Goal: Task Accomplishment & Management: Complete application form

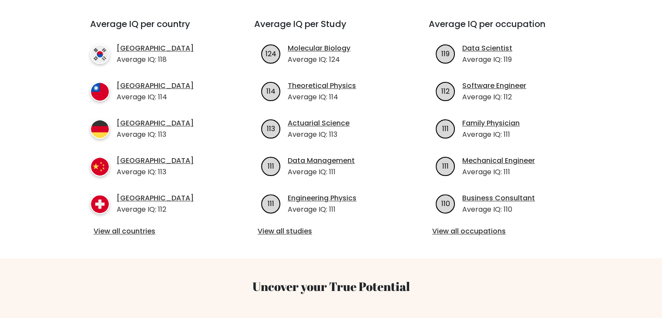
scroll to position [308, 0]
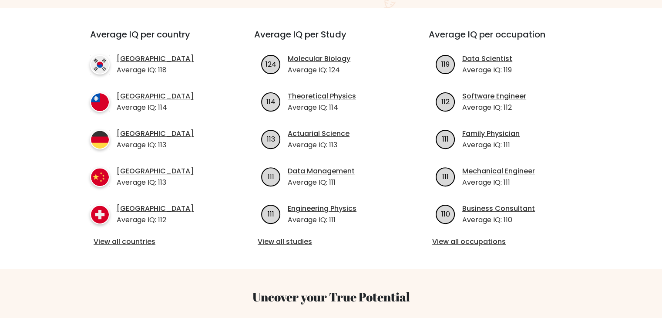
click at [290, 239] on div "Average IQ per country South Korea Average IQ: 118 Taiwan Average IQ: 114 Germa…" at bounding box center [330, 138] width 513 height 260
click at [283, 236] on link "View all studies" at bounding box center [331, 241] width 147 height 10
click at [222, 107] on ul "South Korea Average IQ: 118 Taiwan Average IQ: 114 Germany Average IQ: 113 Chin…" at bounding box center [156, 139] width 133 height 171
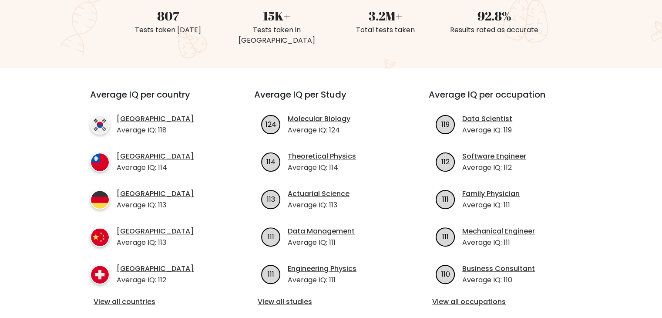
scroll to position [249, 0]
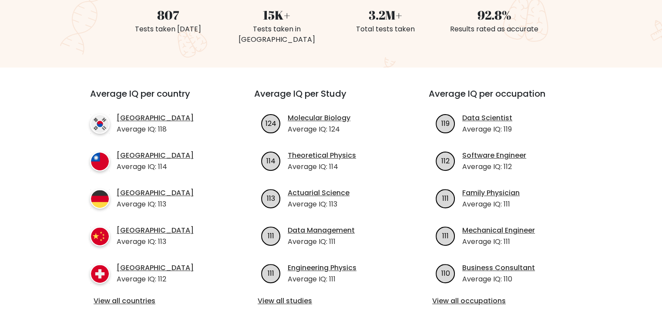
click at [592, 90] on div "Average IQ per occupation 119 Data Scientist Average IQ: 119 112 Software Engin…" at bounding box center [505, 197] width 174 height 218
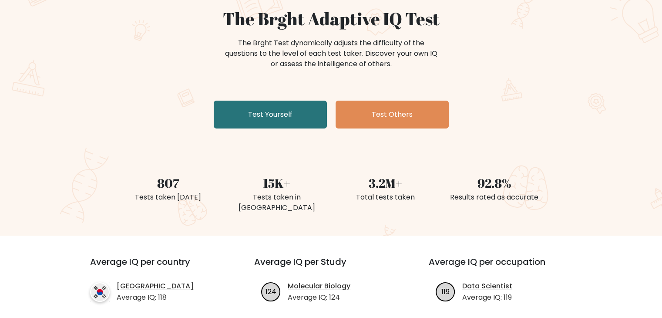
scroll to position [0, 0]
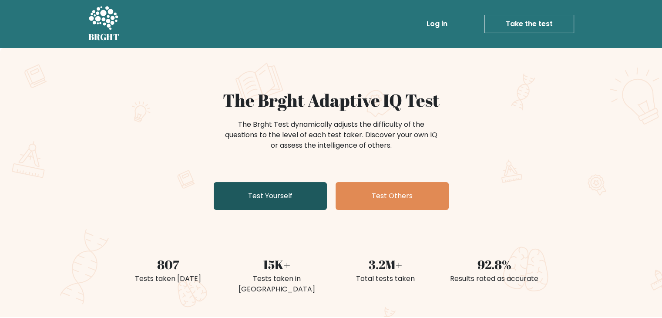
click at [323, 194] on link "Test Yourself" at bounding box center [270, 196] width 113 height 28
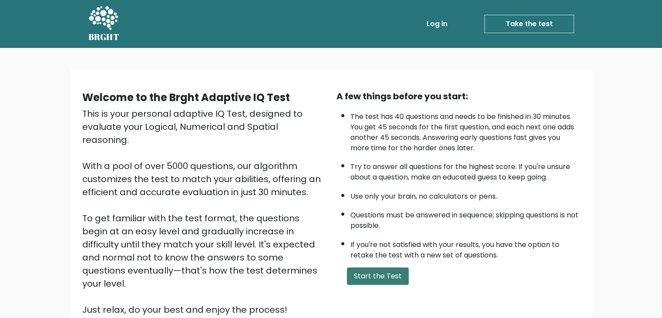
click at [369, 272] on button "Start the Test" at bounding box center [378, 275] width 62 height 17
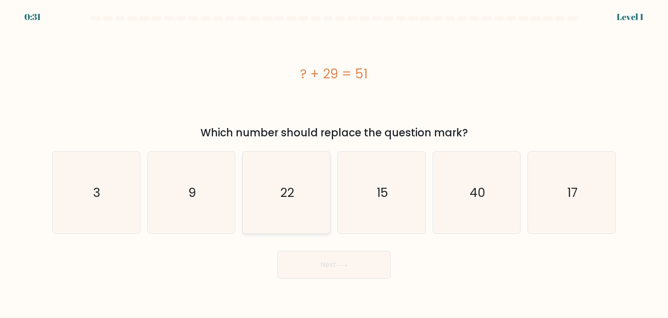
click at [305, 181] on icon "22" at bounding box center [286, 192] width 82 height 82
click at [334, 163] on input "c. 22" at bounding box center [334, 161] width 0 height 4
radio input "true"
click at [339, 275] on button "Next" at bounding box center [334, 265] width 113 height 28
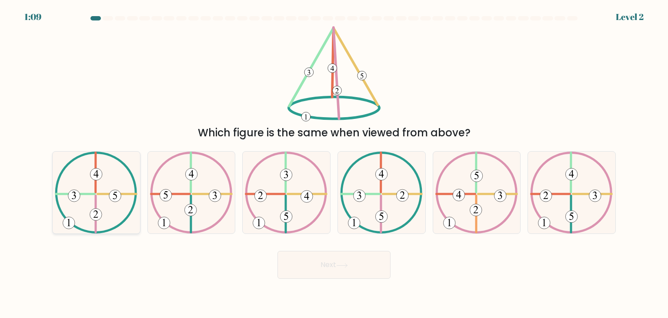
click at [57, 218] on icon at bounding box center [96, 192] width 83 height 82
click at [334, 163] on input "a." at bounding box center [334, 161] width 0 height 4
radio input "true"
click at [313, 268] on button "Next" at bounding box center [334, 265] width 113 height 28
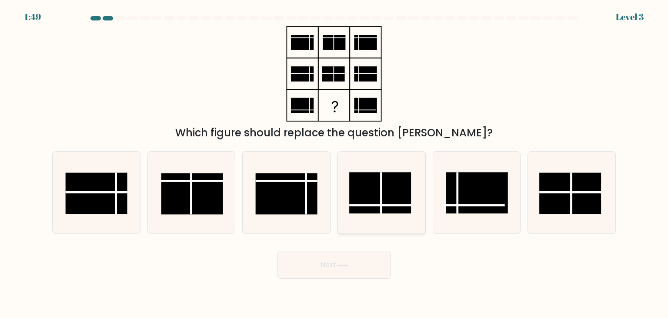
click at [366, 208] on rect at bounding box center [380, 192] width 62 height 41
click at [335, 163] on input "d." at bounding box center [334, 161] width 0 height 4
radio input "true"
click at [349, 269] on button "Next" at bounding box center [334, 265] width 113 height 28
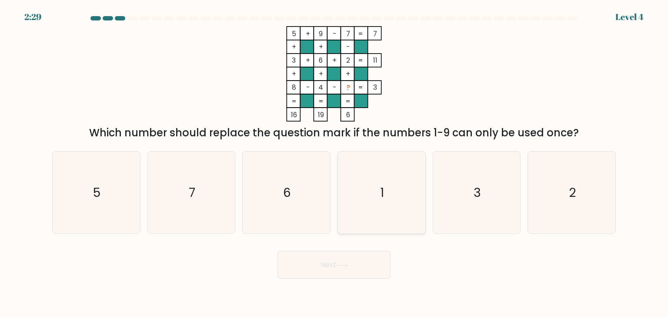
click at [391, 190] on icon "1" at bounding box center [382, 192] width 82 height 82
click at [335, 163] on input "d. 1" at bounding box center [334, 161] width 0 height 4
radio input "true"
click at [362, 260] on button "Next" at bounding box center [334, 265] width 113 height 28
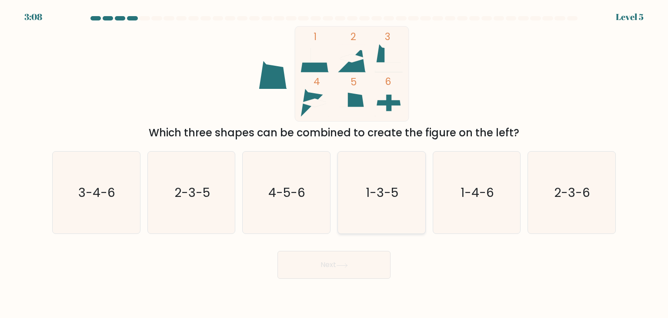
click at [388, 214] on icon "1-3-5" at bounding box center [382, 192] width 82 height 82
click at [335, 163] on input "d. 1-3-5" at bounding box center [334, 161] width 0 height 4
radio input "true"
click at [361, 264] on button "Next" at bounding box center [334, 265] width 113 height 28
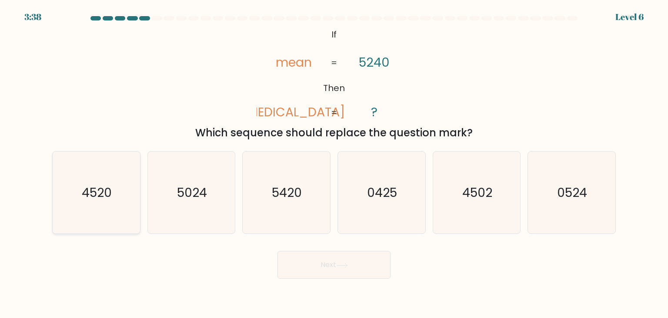
click at [102, 176] on icon "4520" at bounding box center [96, 192] width 82 height 82
click at [334, 163] on input "a. 4520" at bounding box center [334, 161] width 0 height 4
radio input "true"
click at [347, 268] on button "Next" at bounding box center [334, 265] width 113 height 28
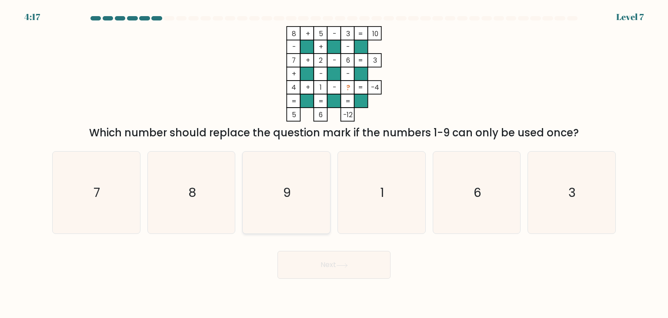
click at [319, 177] on icon "9" at bounding box center [286, 192] width 82 height 82
click at [334, 163] on input "c. 9" at bounding box center [334, 161] width 0 height 4
radio input "true"
click at [325, 261] on button "Next" at bounding box center [334, 265] width 113 height 28
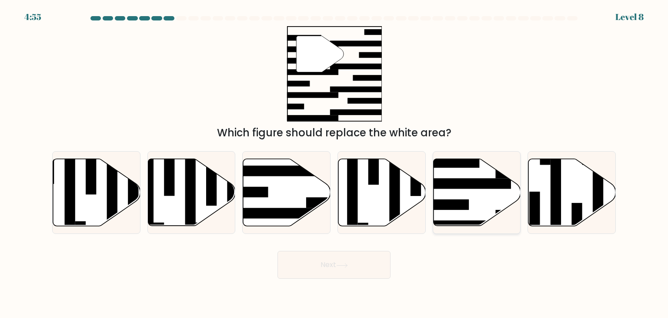
click at [505, 174] on rect at bounding box center [543, 172] width 95 height 10
click at [335, 163] on input "e." at bounding box center [334, 161] width 0 height 4
radio input "true"
click at [338, 275] on button "Next" at bounding box center [334, 265] width 113 height 28
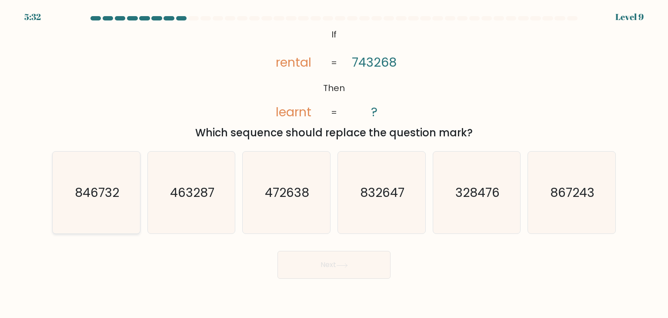
click at [109, 182] on icon "846732" at bounding box center [96, 192] width 82 height 82
click at [334, 163] on input "a. 846732" at bounding box center [334, 161] width 0 height 4
radio input "true"
click at [334, 267] on button "Next" at bounding box center [334, 265] width 113 height 28
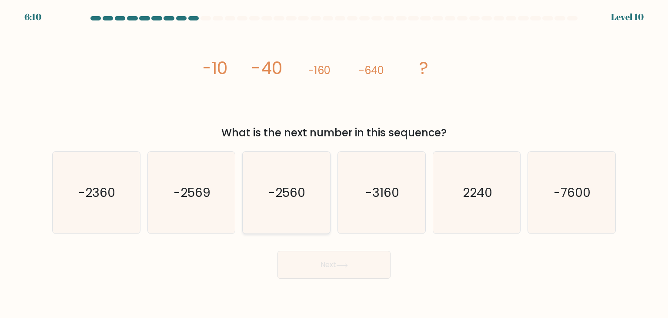
click at [284, 191] on text "-2560" at bounding box center [287, 192] width 37 height 17
click at [334, 163] on input "c. -2560" at bounding box center [334, 161] width 0 height 4
radio input "true"
click at [312, 260] on button "Next" at bounding box center [334, 265] width 113 height 28
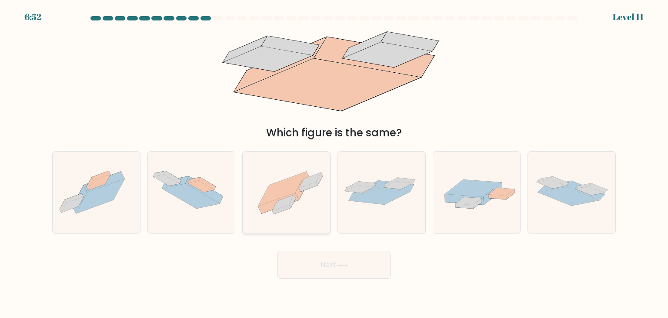
click at [284, 211] on icon at bounding box center [286, 192] width 87 height 65
click at [334, 163] on input "c." at bounding box center [334, 161] width 0 height 4
radio input "true"
click at [308, 258] on button "Next" at bounding box center [334, 265] width 113 height 28
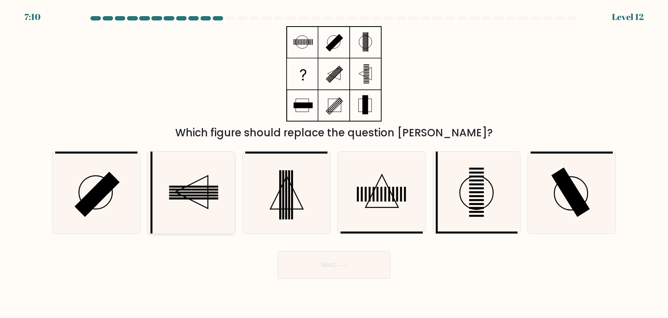
click at [204, 199] on icon at bounding box center [192, 192] width 82 height 82
click at [334, 163] on input "b." at bounding box center [334, 161] width 0 height 4
radio input "true"
click at [318, 267] on button "Next" at bounding box center [334, 265] width 113 height 28
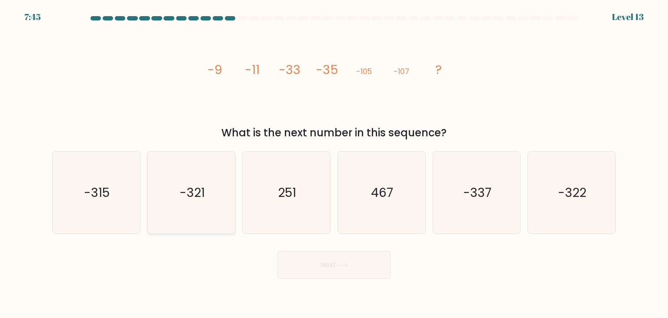
click at [162, 192] on icon "-321" at bounding box center [192, 192] width 82 height 82
click at [334, 163] on input "b. -321" at bounding box center [334, 161] width 0 height 4
radio input "true"
click at [327, 278] on button "Next" at bounding box center [334, 265] width 113 height 28
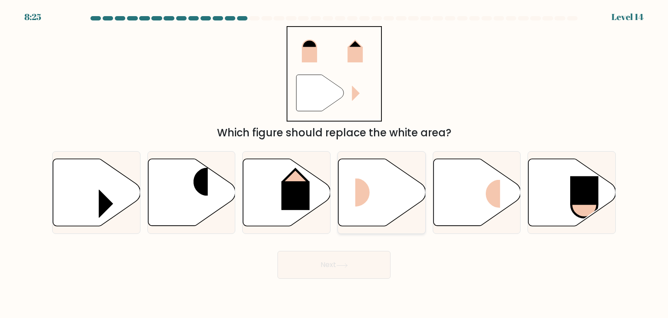
click at [359, 201] on rect at bounding box center [369, 192] width 29 height 28
click at [335, 163] on input "d." at bounding box center [334, 161] width 0 height 4
radio input "true"
click at [324, 258] on button "Next" at bounding box center [334, 265] width 113 height 28
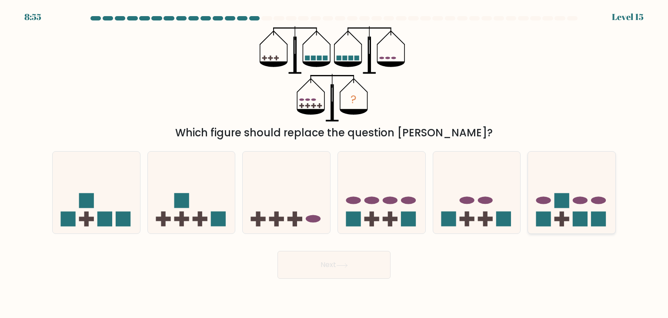
click at [566, 191] on icon at bounding box center [571, 192] width 87 height 72
click at [335, 163] on input "f." at bounding box center [334, 161] width 0 height 4
radio input "true"
click at [340, 270] on button "Next" at bounding box center [334, 265] width 113 height 28
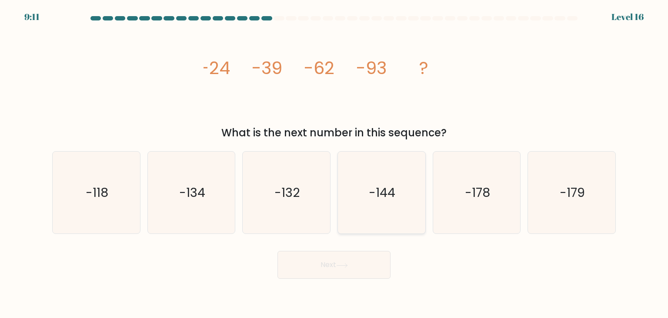
click at [371, 164] on icon "-144" at bounding box center [382, 192] width 82 height 82
click at [335, 163] on input "d. -144" at bounding box center [334, 161] width 0 height 4
radio input "true"
click at [308, 195] on icon "-132" at bounding box center [286, 192] width 82 height 82
click at [334, 163] on input "c. -132" at bounding box center [334, 161] width 0 height 4
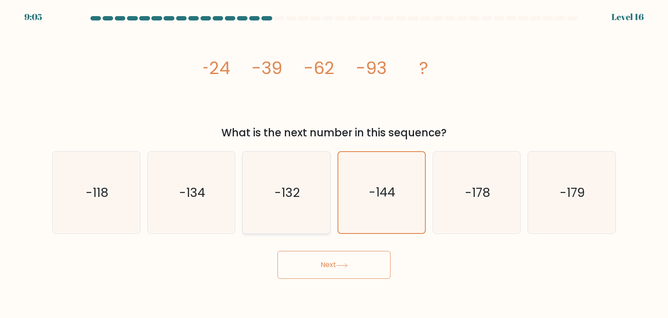
radio input "true"
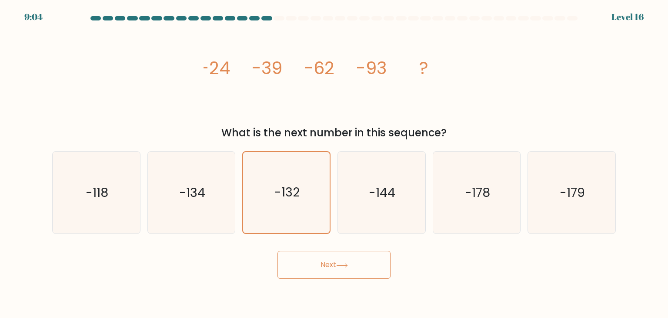
click at [321, 261] on button "Next" at bounding box center [334, 265] width 113 height 28
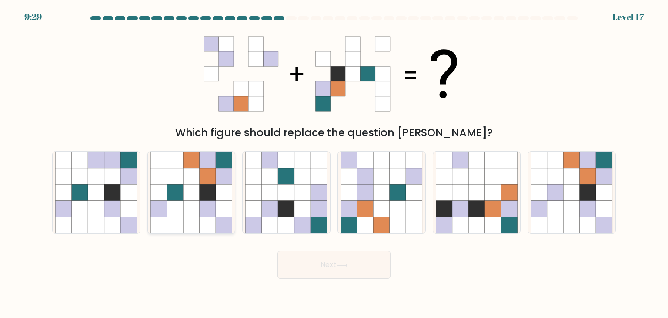
click at [171, 159] on icon at bounding box center [175, 159] width 17 height 17
click at [334, 159] on input "b." at bounding box center [334, 161] width 0 height 4
radio input "true"
click at [334, 274] on button "Next" at bounding box center [334, 265] width 113 height 28
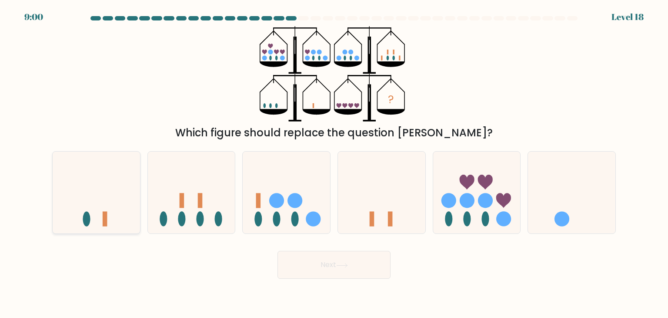
click at [120, 185] on icon at bounding box center [96, 192] width 87 height 72
click at [334, 163] on input "a." at bounding box center [334, 161] width 0 height 4
radio input "true"
click at [317, 272] on button "Next" at bounding box center [334, 265] width 113 height 28
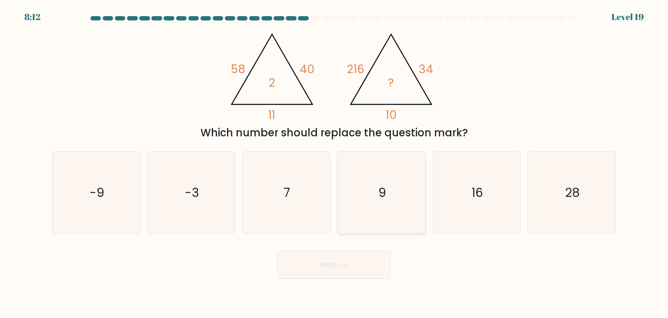
click at [391, 169] on icon "9" at bounding box center [382, 192] width 82 height 82
click at [335, 163] on input "d. 9" at bounding box center [334, 161] width 0 height 4
radio input "true"
click at [343, 263] on icon at bounding box center [342, 265] width 12 height 5
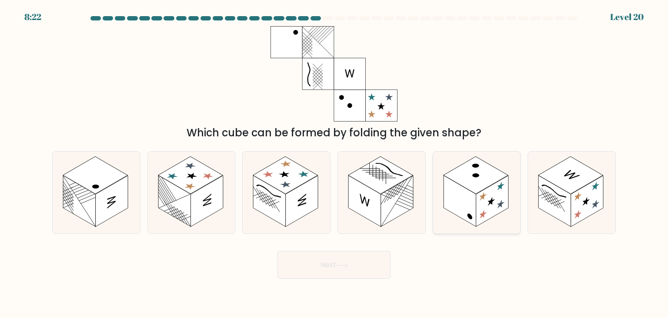
click at [485, 191] on rect at bounding box center [492, 200] width 33 height 51
click at [335, 163] on input "e." at bounding box center [334, 161] width 0 height 4
radio input "true"
click at [312, 268] on button "Next" at bounding box center [334, 265] width 113 height 28
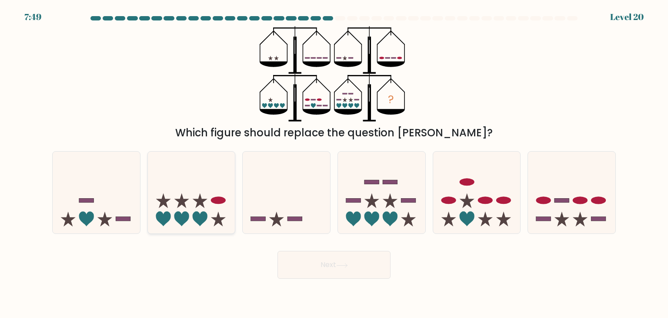
click at [171, 221] on icon at bounding box center [191, 192] width 87 height 72
click at [334, 163] on input "b." at bounding box center [334, 161] width 0 height 4
radio input "true"
click at [337, 274] on button "Next" at bounding box center [334, 265] width 113 height 28
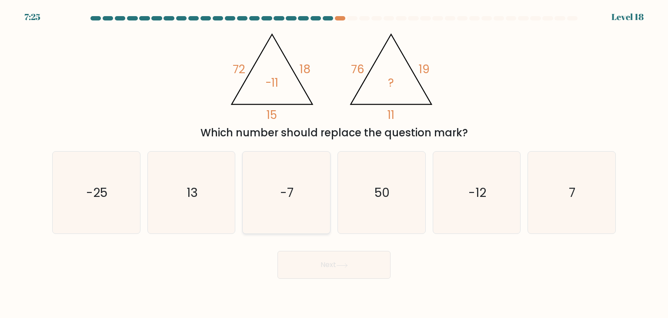
click at [288, 176] on icon "-7" at bounding box center [286, 192] width 82 height 82
click at [334, 163] on input "c. -7" at bounding box center [334, 161] width 0 height 4
radio input "true"
click at [324, 263] on button "Next" at bounding box center [334, 265] width 113 height 28
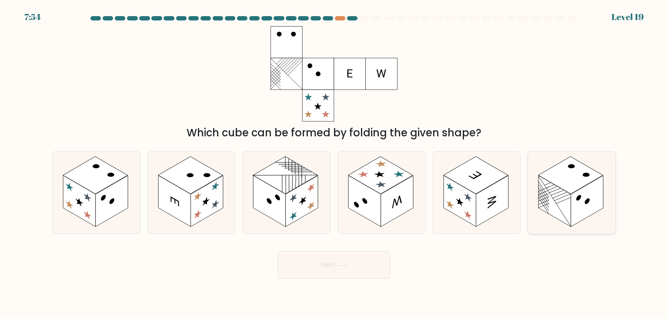
click at [564, 206] on rect at bounding box center [555, 200] width 33 height 51
click at [335, 163] on input "f." at bounding box center [334, 161] width 0 height 4
radio input "true"
click at [355, 263] on button "Next" at bounding box center [334, 265] width 113 height 28
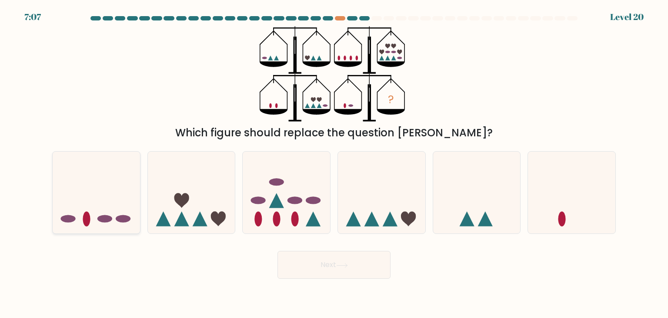
click at [95, 186] on icon at bounding box center [96, 192] width 87 height 72
click at [334, 163] on input "a." at bounding box center [334, 161] width 0 height 4
radio input "true"
click at [188, 199] on icon at bounding box center [181, 200] width 15 height 15
click at [334, 163] on input "b." at bounding box center [334, 161] width 0 height 4
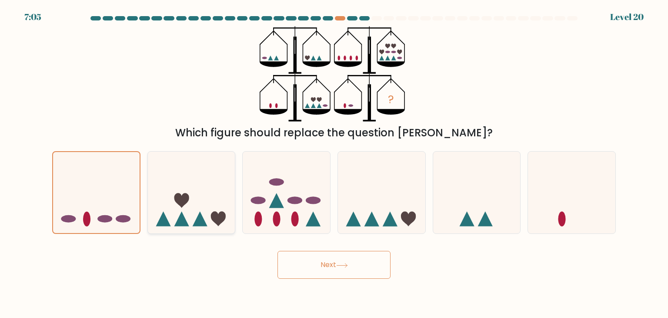
radio input "true"
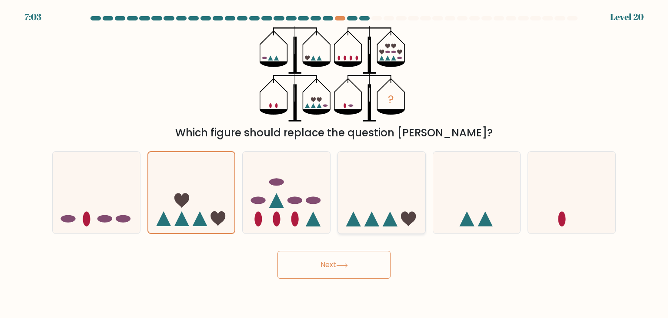
click at [357, 214] on icon at bounding box center [381, 192] width 87 height 72
click at [335, 163] on input "d." at bounding box center [334, 161] width 0 height 4
radio input "true"
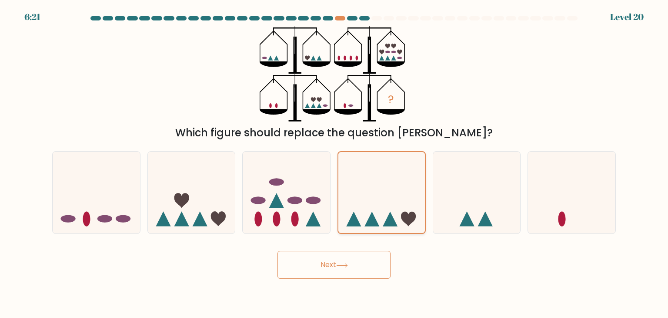
click at [402, 209] on icon at bounding box center [381, 193] width 87 height 72
click at [335, 163] on input "d." at bounding box center [334, 161] width 0 height 4
click at [201, 212] on icon at bounding box center [191, 192] width 87 height 72
click at [334, 163] on input "b." at bounding box center [334, 161] width 0 height 4
radio input "true"
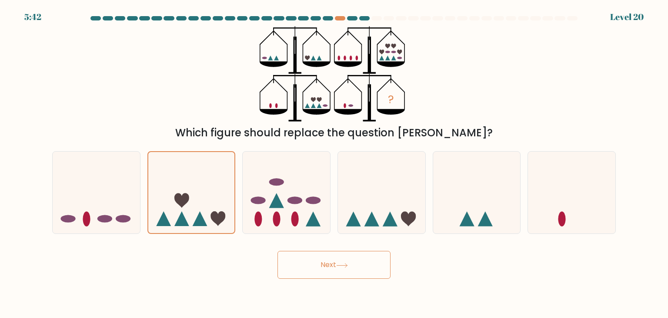
click at [354, 265] on button "Next" at bounding box center [334, 265] width 113 height 28
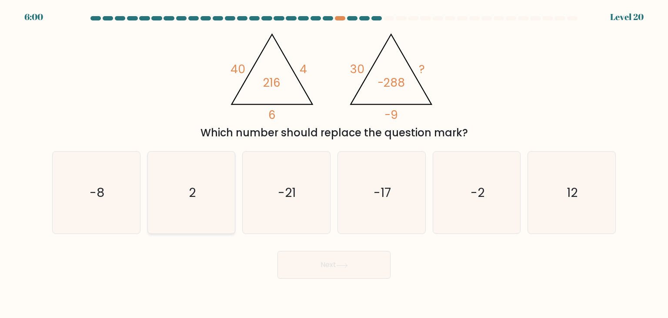
click at [199, 191] on icon "2" at bounding box center [192, 192] width 82 height 82
click at [334, 163] on input "b. 2" at bounding box center [334, 161] width 0 height 4
radio input "true"
click at [340, 267] on icon at bounding box center [342, 265] width 12 height 5
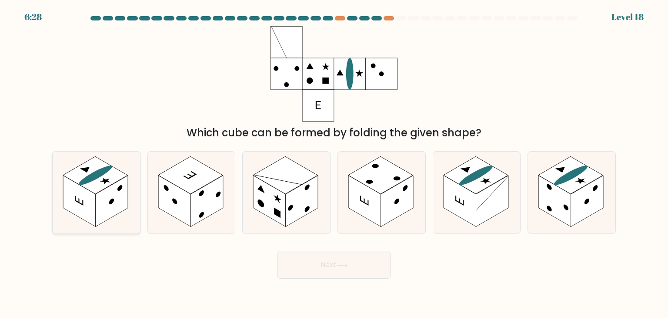
click at [110, 208] on rect at bounding box center [112, 200] width 33 height 51
click at [334, 163] on input "a." at bounding box center [334, 161] width 0 height 4
radio input "true"
click at [334, 272] on button "Next" at bounding box center [334, 265] width 113 height 28
